Goal: Communication & Community: Answer question/provide support

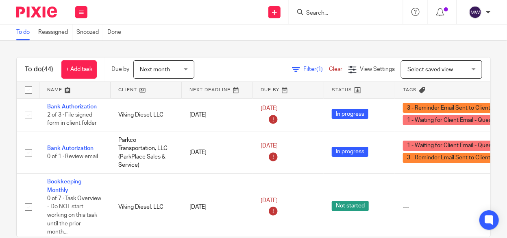
click at [304, 13] on div at bounding box center [344, 12] width 95 height 10
click at [317, 12] on input "Search" at bounding box center [342, 13] width 73 height 7
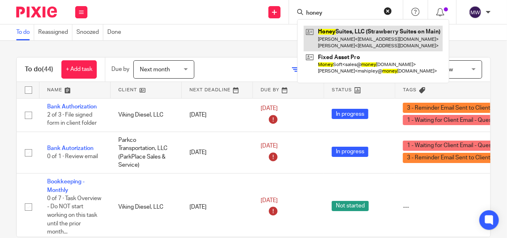
type input "honey"
click at [330, 36] on link at bounding box center [373, 38] width 139 height 25
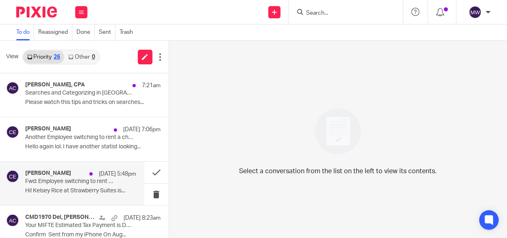
click at [95, 186] on div "Chelsey Eldridge Aug 23 5:48pm Fwd: Employee switching to rent a chair ﻿Hi! Kel…" at bounding box center [80, 183] width 111 height 27
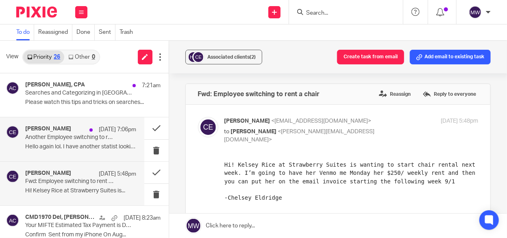
click at [86, 142] on div "Chelsey Eldridge Aug 23 7:06pm Another Employee switching to rent a chair Hello…" at bounding box center [80, 138] width 111 height 27
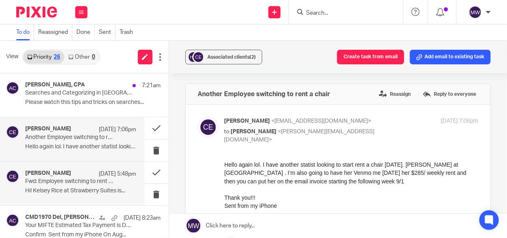
click at [80, 183] on p "Fwd: Employee switching to rent a chair" at bounding box center [69, 181] width 89 height 7
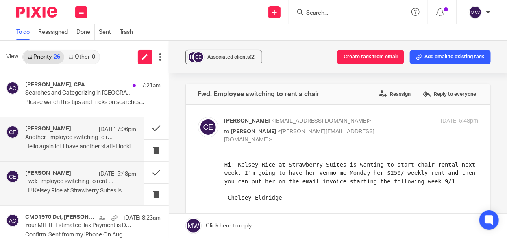
click at [93, 137] on p "Another Employee switching to rent a chair" at bounding box center [69, 137] width 89 height 7
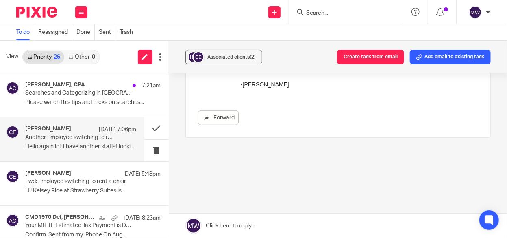
scroll to position [81, 0]
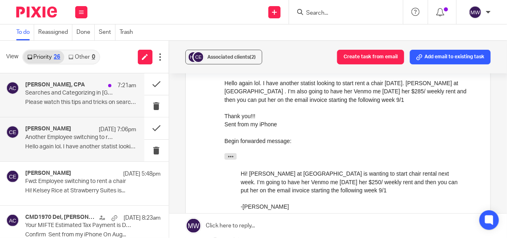
click at [96, 104] on p "Please watch this tips and tricks on searches..." at bounding box center [80, 102] width 111 height 7
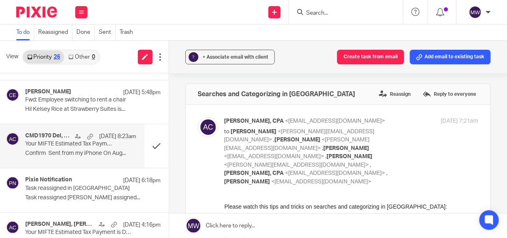
scroll to position [0, 0]
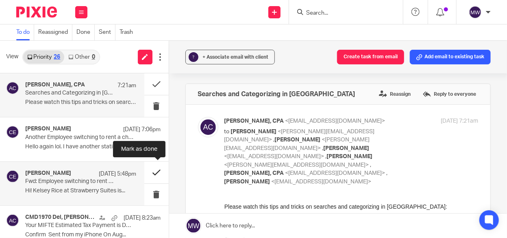
click at [147, 171] on button at bounding box center [156, 173] width 24 height 22
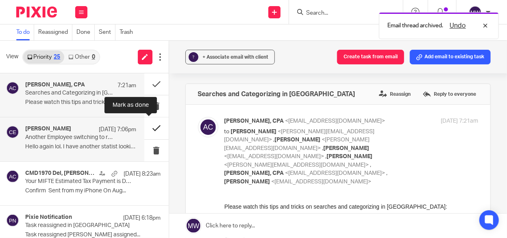
click at [148, 129] on button at bounding box center [156, 128] width 24 height 22
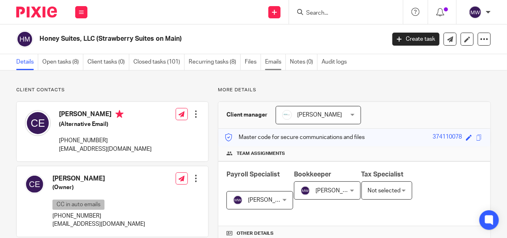
click at [273, 60] on link "Emails" at bounding box center [275, 62] width 21 height 16
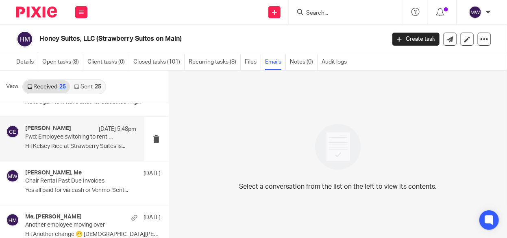
scroll to position [41, 0]
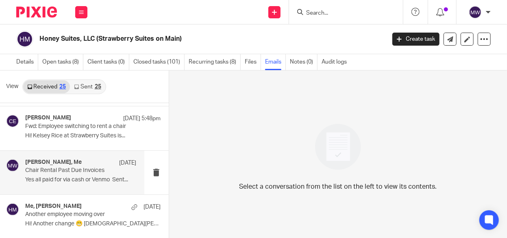
click at [69, 176] on p "Yes all paid for via cash or Venmo Sent..." at bounding box center [80, 179] width 111 height 7
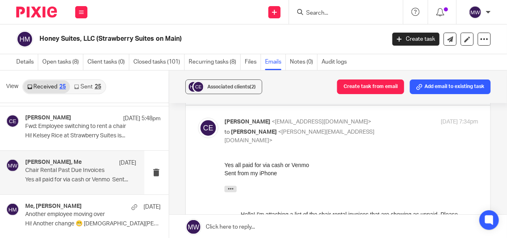
scroll to position [122, 0]
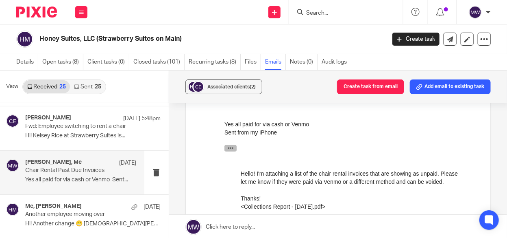
click at [230, 147] on icon "button" at bounding box center [230, 148] width 6 height 6
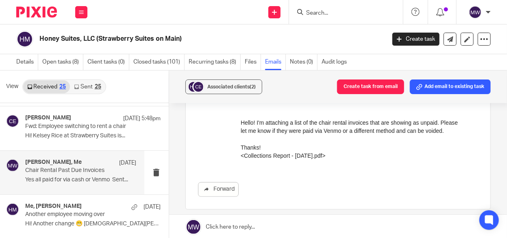
scroll to position [0, 0]
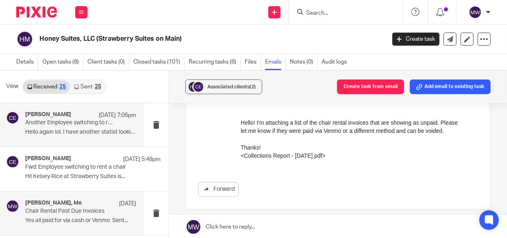
click at [88, 123] on p "Another Employee switching to rent a chair" at bounding box center [69, 122] width 89 height 7
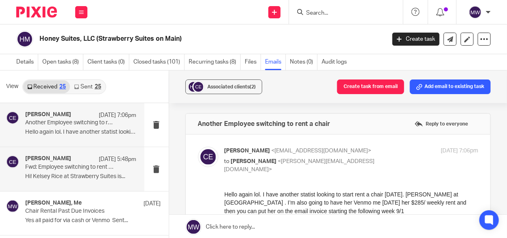
click at [75, 164] on p "Fwd: Employee switching to rent a chair" at bounding box center [69, 167] width 89 height 7
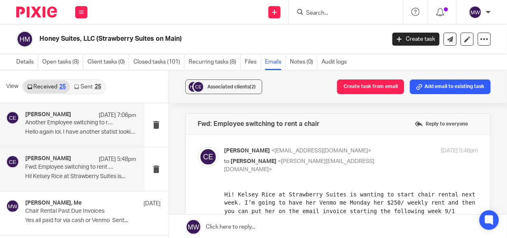
click at [78, 129] on p "Hello again lol. I have another statist looking..." at bounding box center [80, 132] width 111 height 7
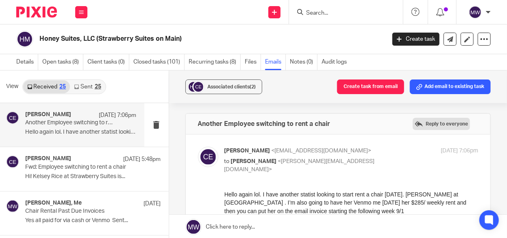
click at [426, 123] on label "Reply to everyone" at bounding box center [441, 124] width 57 height 12
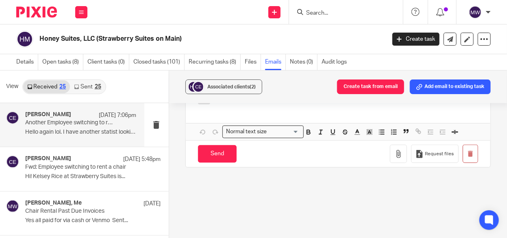
scroll to position [299, 0]
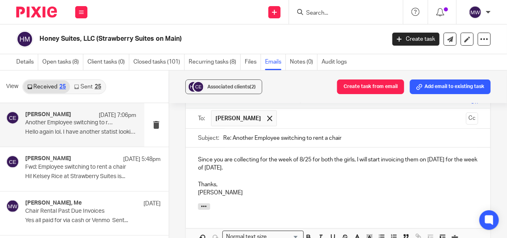
click at [310, 159] on p "Since you are collecting for the week of 8/25 for both the girls, I will start …" at bounding box center [338, 163] width 280 height 17
drag, startPoint x: 461, startPoint y: 161, endPoint x: 467, endPoint y: 160, distance: 6.2
click at [462, 161] on p "Since you are collecting for the week of 8.25.25 for both the girls, I will sta…" at bounding box center [338, 163] width 280 height 17
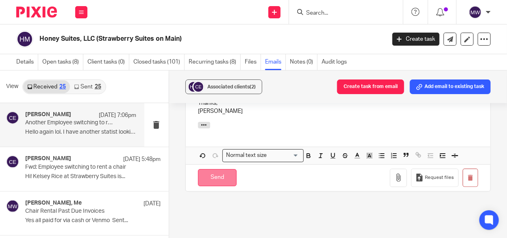
click at [216, 173] on input "Send" at bounding box center [217, 177] width 39 height 17
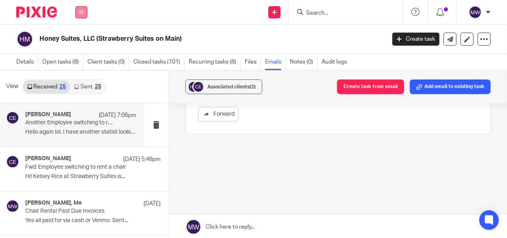
click at [79, 7] on button at bounding box center [81, 12] width 12 height 12
click at [76, 37] on link "Work" at bounding box center [76, 38] width 13 height 6
